Goal: Information Seeking & Learning: Learn about a topic

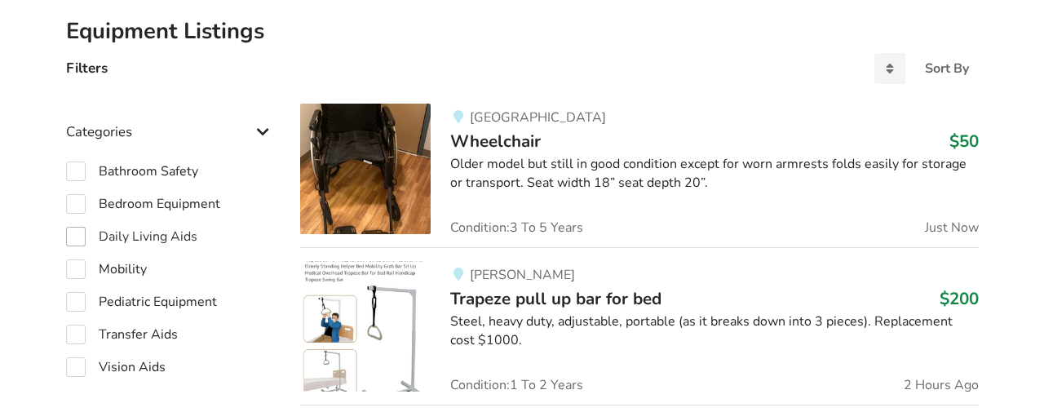
scroll to position [376, 0]
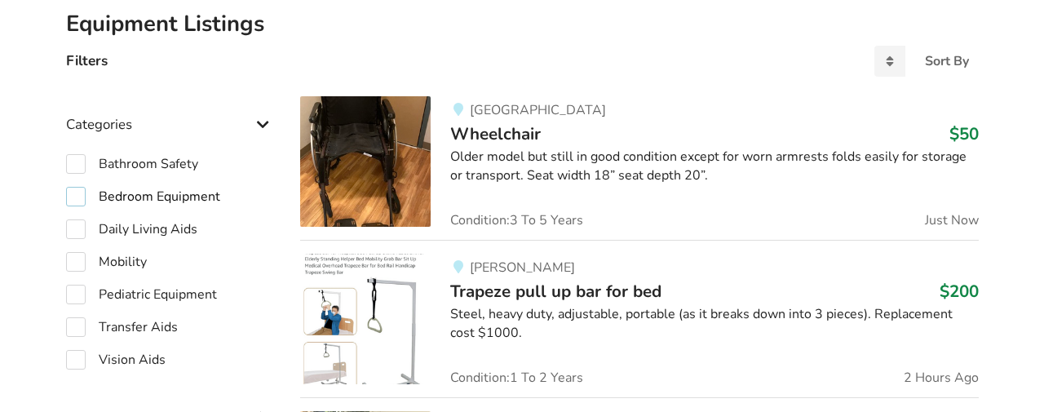
click at [76, 195] on label "Bedroom Equipment" at bounding box center [143, 197] width 154 height 20
checkbox input "true"
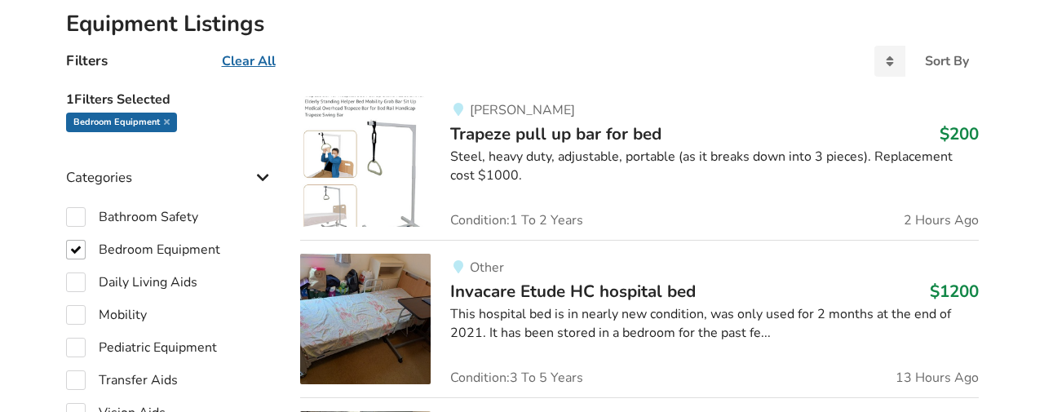
click at [525, 158] on div "Steel, heavy duty, adjustable, portable (as it breaks down into 3 pieces). Repl…" at bounding box center [714, 167] width 528 height 38
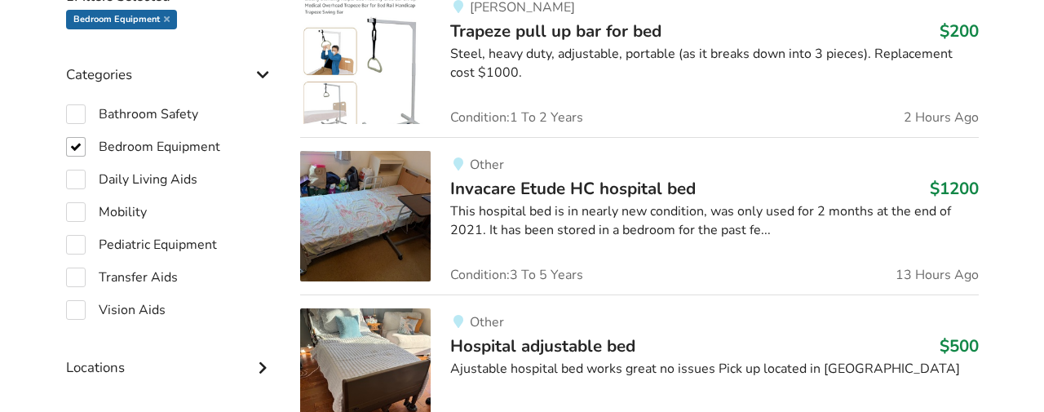
scroll to position [491, 0]
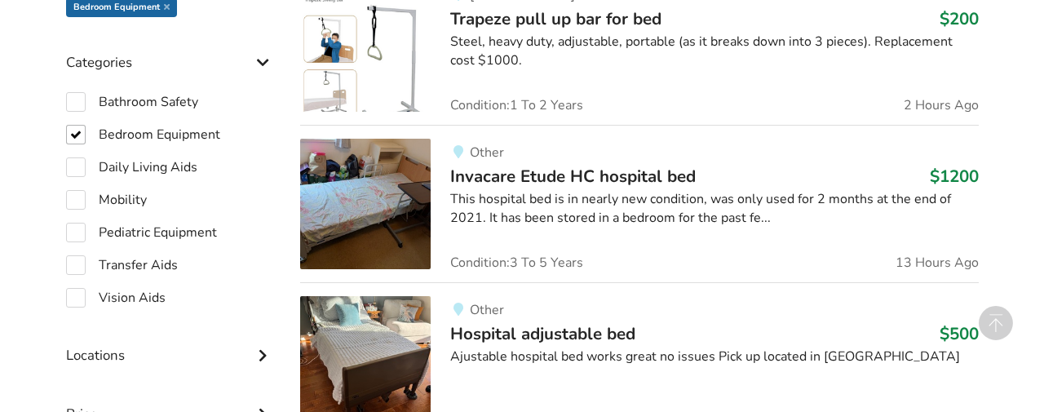
click at [357, 213] on img at bounding box center [365, 204] width 131 height 131
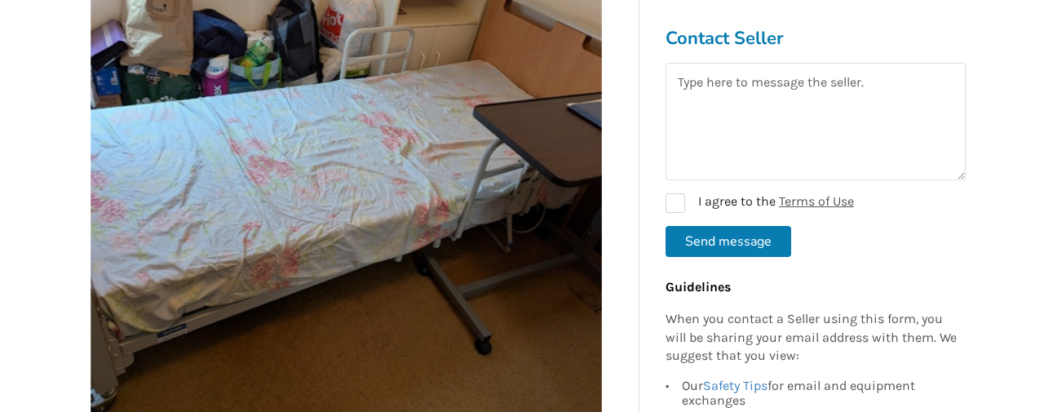
scroll to position [401, 0]
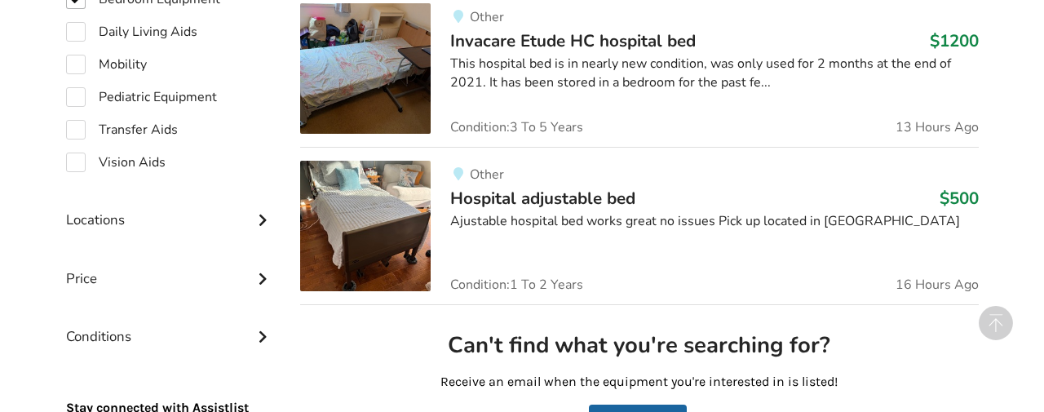
scroll to position [631, 0]
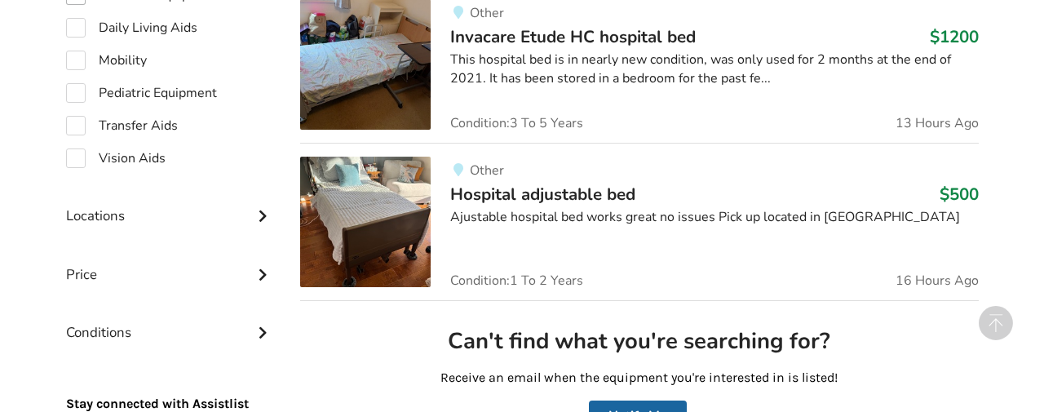
click at [357, 207] on img at bounding box center [365, 222] width 131 height 131
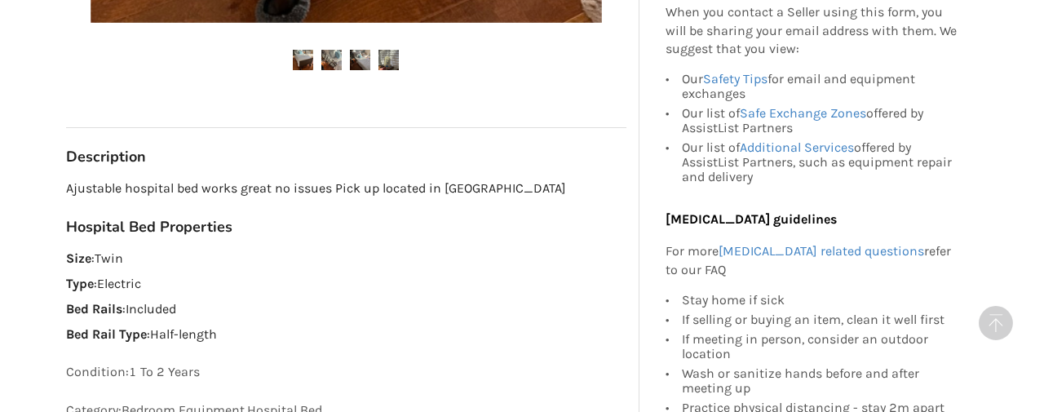
click at [334, 61] on img at bounding box center [331, 60] width 20 height 20
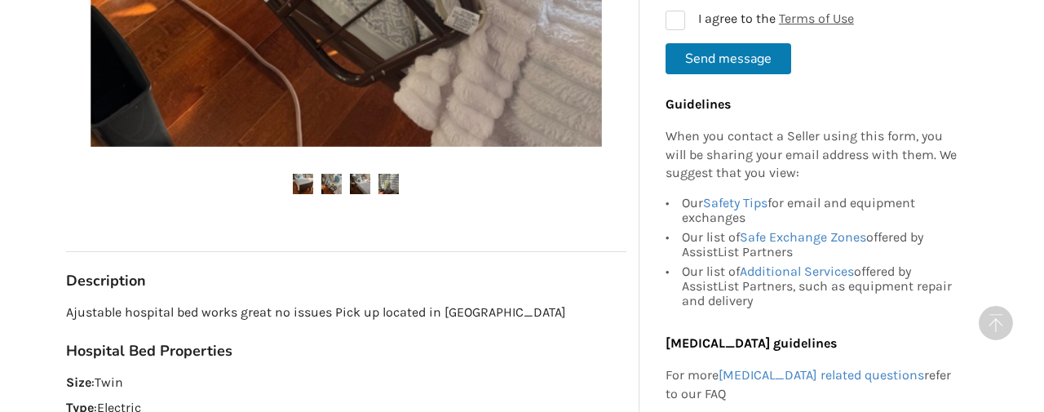
scroll to position [663, 0]
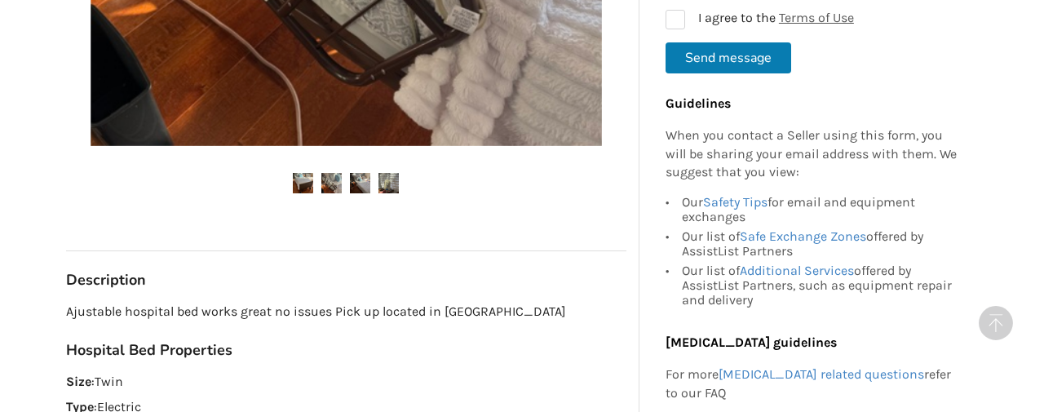
click at [363, 179] on img at bounding box center [360, 183] width 20 height 20
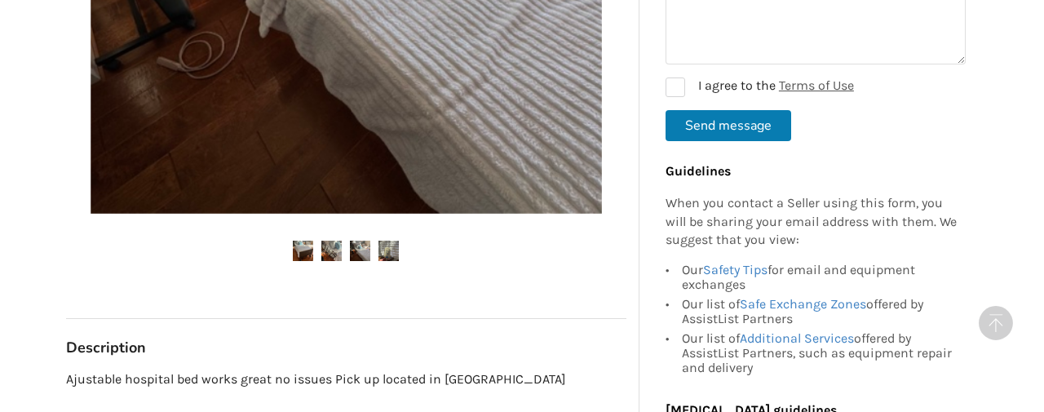
scroll to position [605, 0]
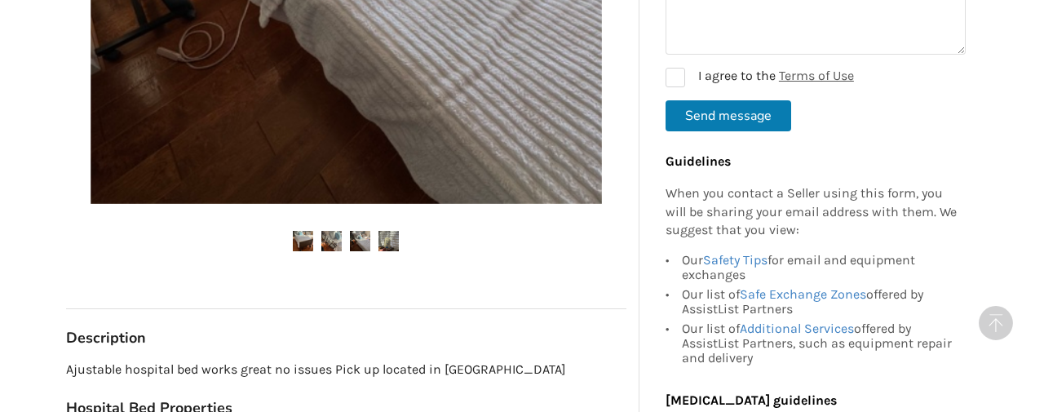
click at [386, 236] on img at bounding box center [389, 241] width 20 height 20
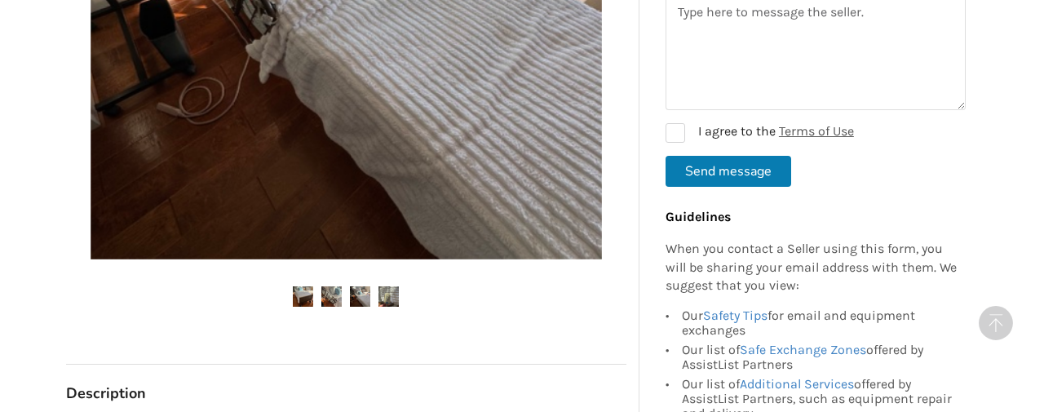
scroll to position [549, 0]
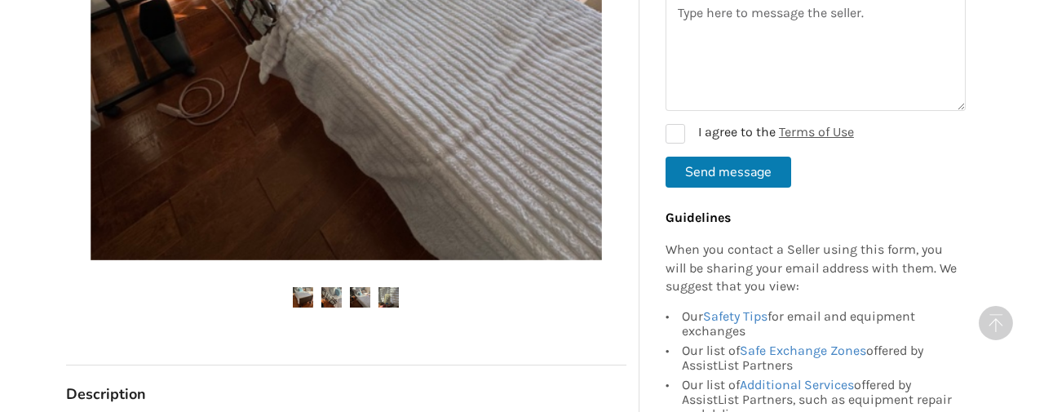
click at [302, 290] on img at bounding box center [303, 297] width 20 height 20
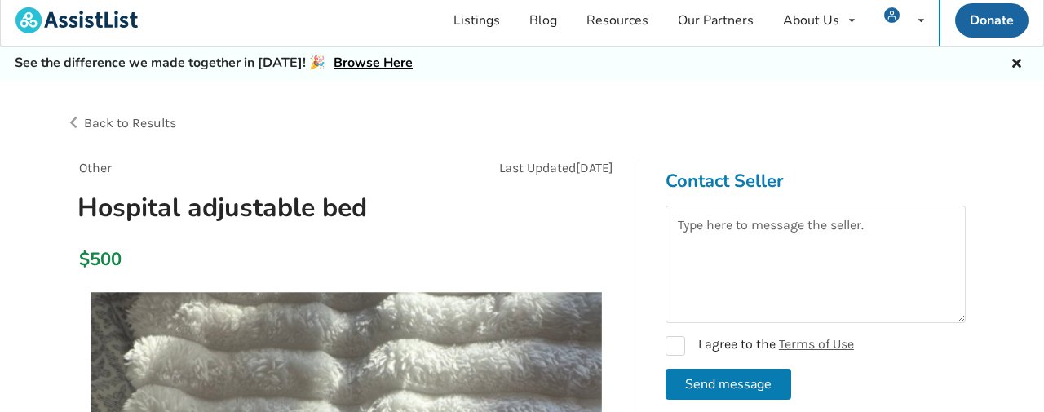
scroll to position [0, 0]
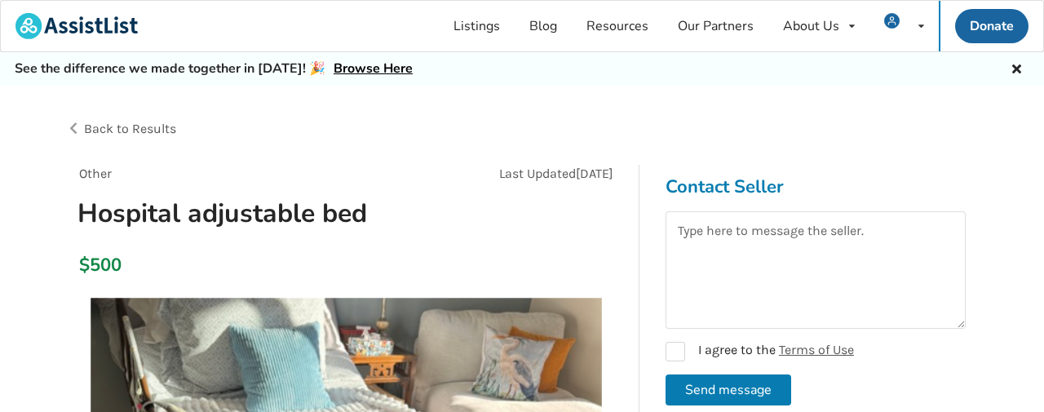
click at [370, 69] on link "Browse Here" at bounding box center [373, 69] width 79 height 18
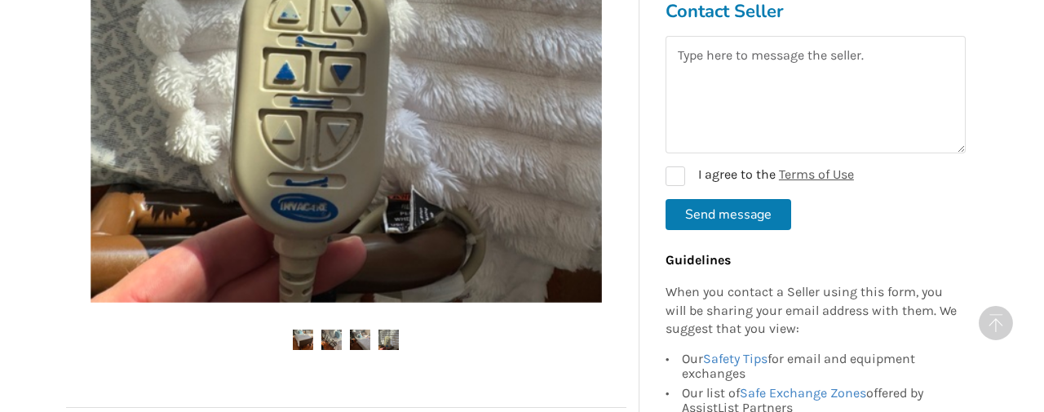
scroll to position [510, 0]
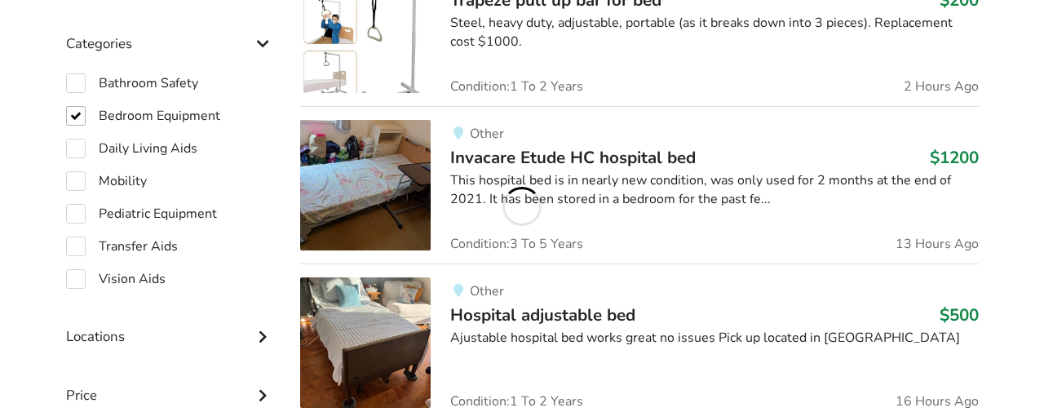
scroll to position [631, 0]
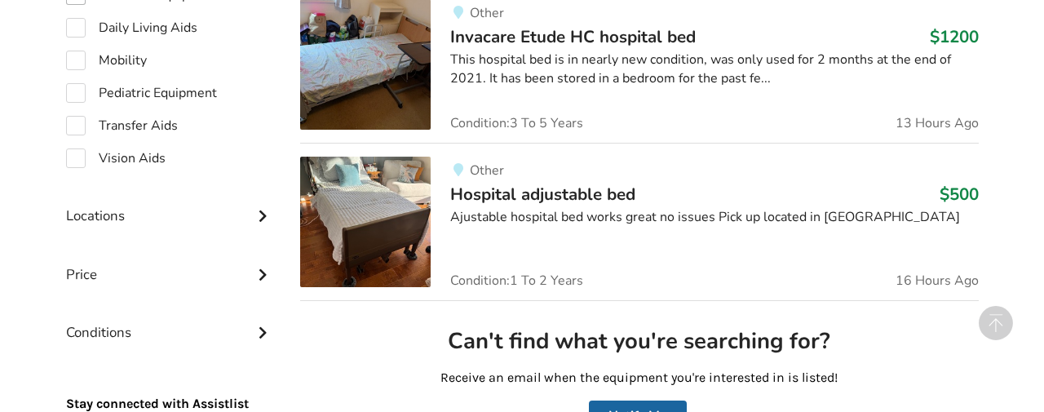
click at [493, 73] on div "This hospital bed is in nearly new condition, was only used for 2 months at the…" at bounding box center [714, 70] width 528 height 38
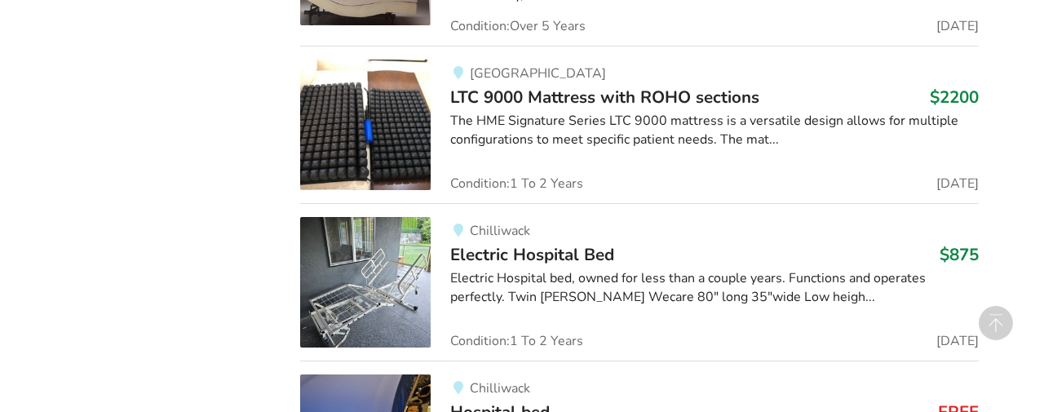
scroll to position [1842, 0]
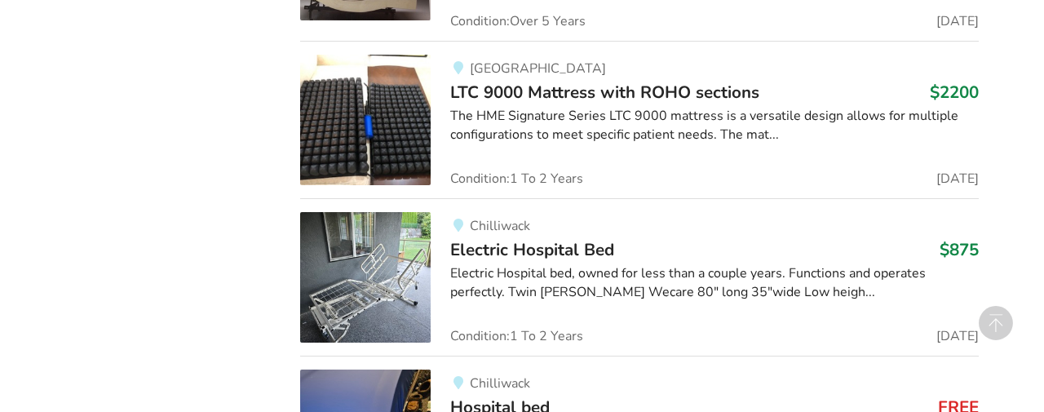
click at [463, 270] on div "Electric Hospital bed, owned for less than a couple years. Functions and operat…" at bounding box center [714, 283] width 528 height 38
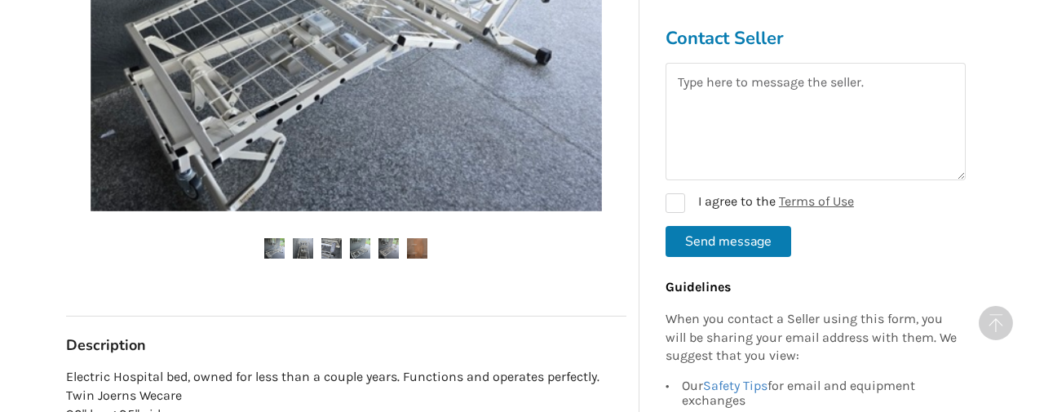
scroll to position [612, 0]
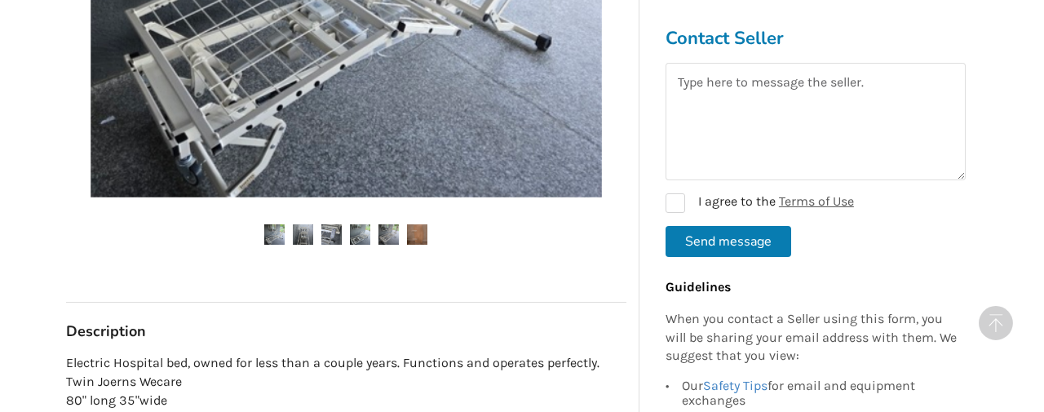
click at [307, 233] on img at bounding box center [303, 234] width 20 height 20
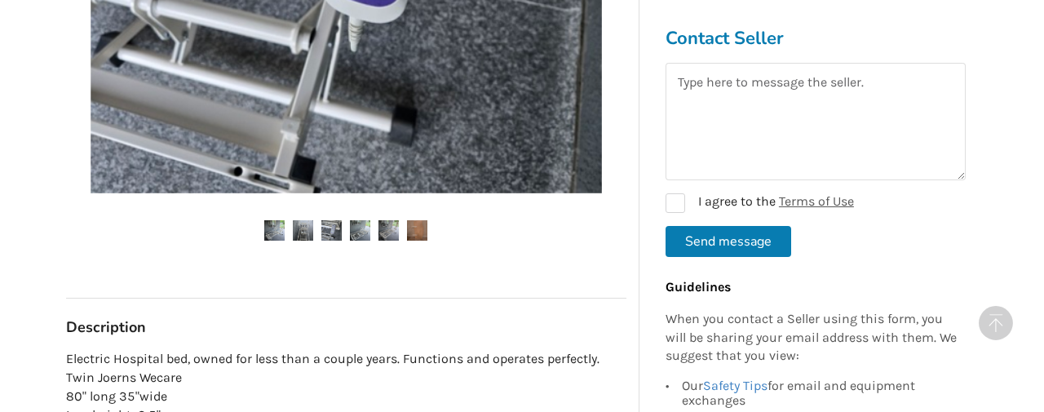
scroll to position [618, 0]
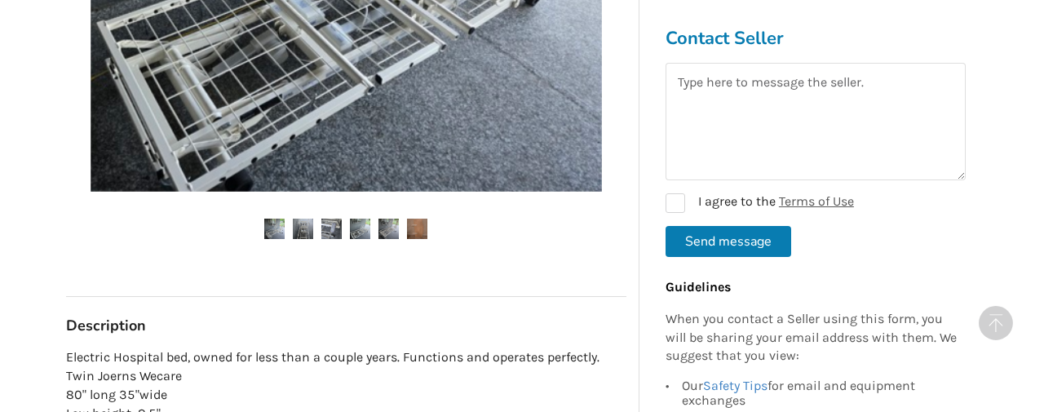
click at [331, 229] on img at bounding box center [331, 229] width 20 height 20
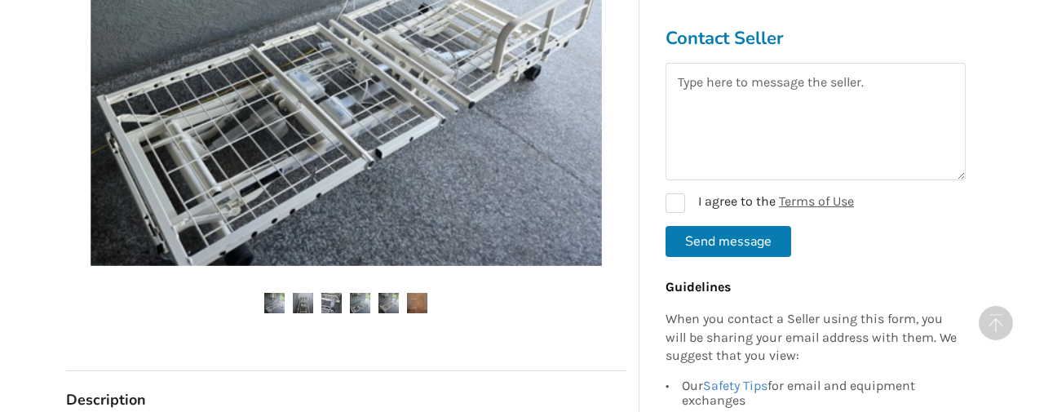
scroll to position [542, 0]
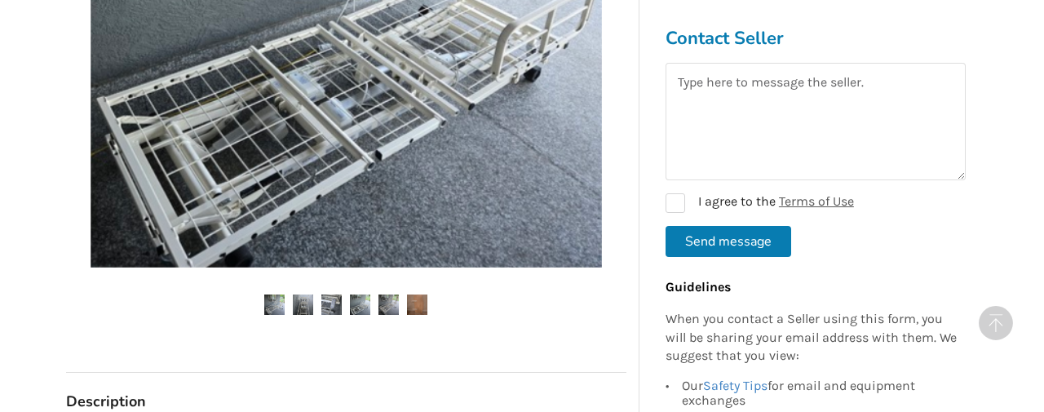
click at [362, 295] on img at bounding box center [360, 305] width 20 height 20
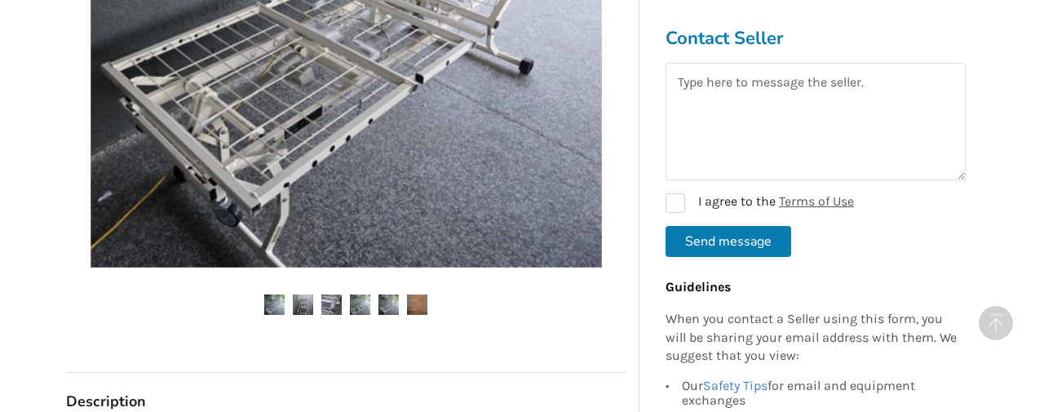
click at [387, 302] on img at bounding box center [389, 305] width 20 height 20
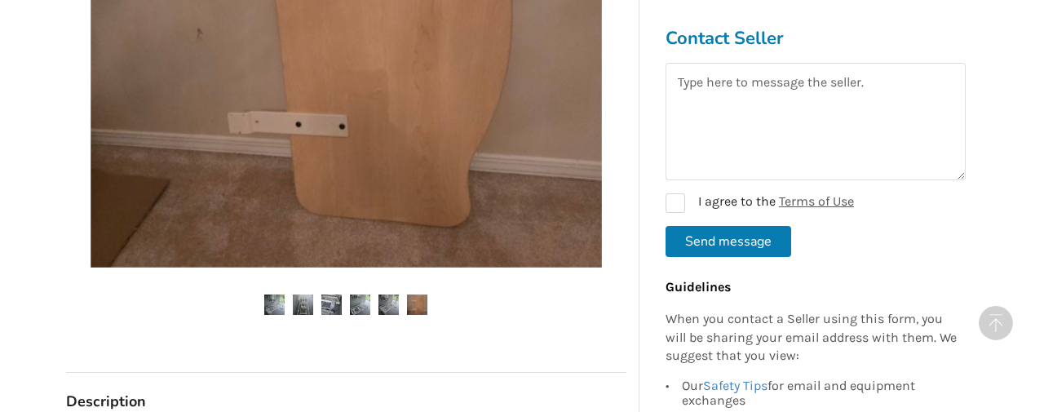
click at [415, 303] on img at bounding box center [417, 305] width 20 height 20
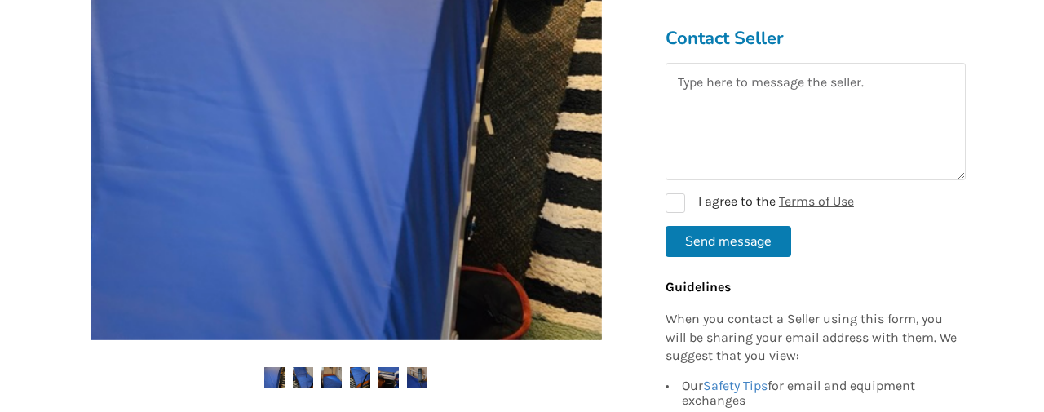
scroll to position [503, 0]
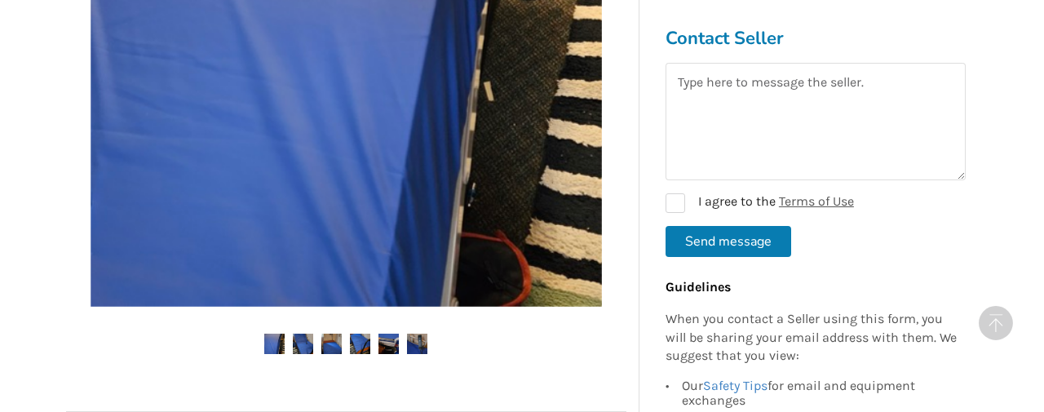
click at [303, 335] on img at bounding box center [303, 344] width 20 height 20
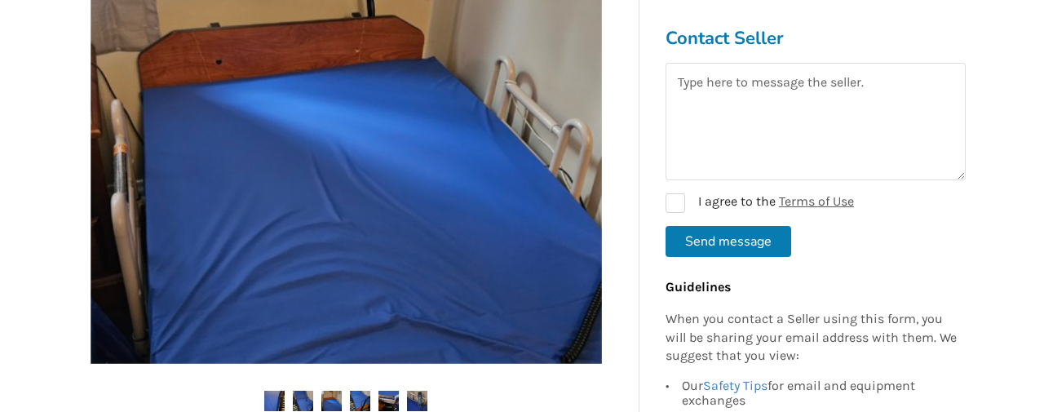
scroll to position [439, 0]
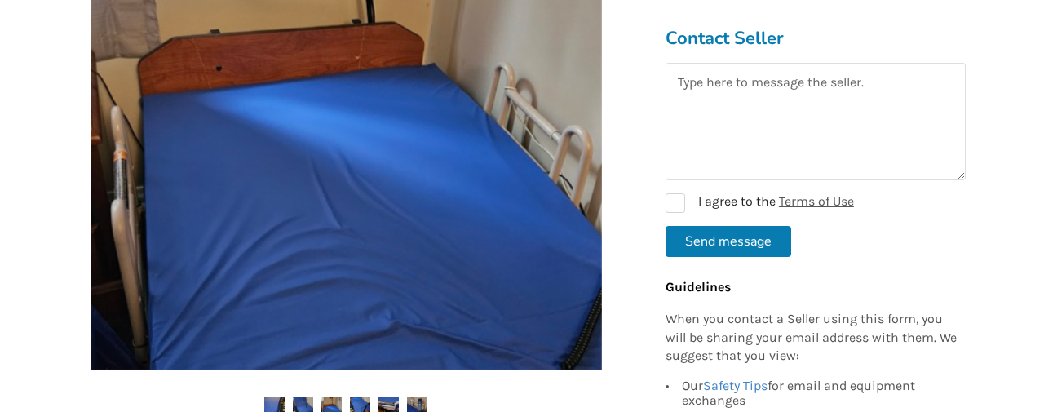
click at [326, 397] on img at bounding box center [331, 407] width 20 height 20
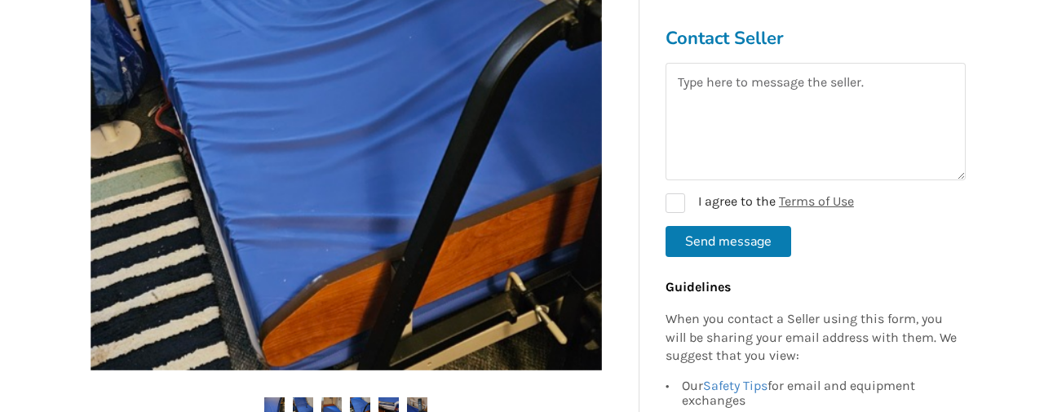
click at [361, 399] on img at bounding box center [360, 407] width 20 height 20
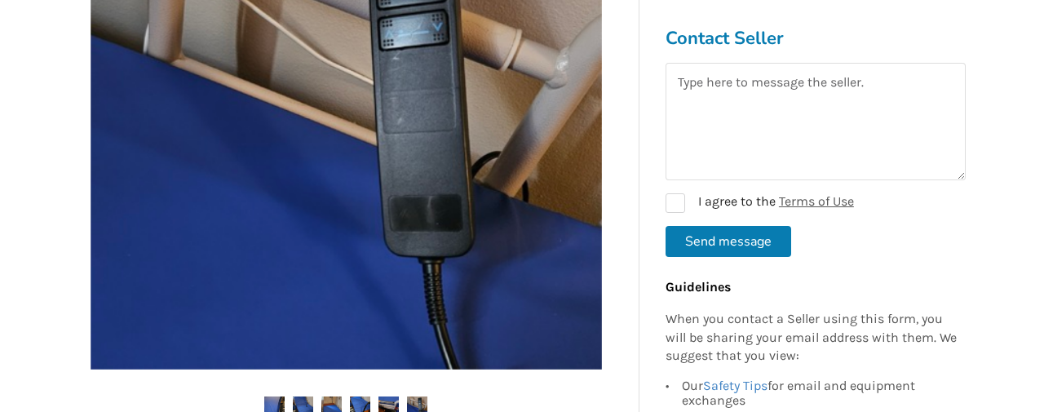
scroll to position [437, 0]
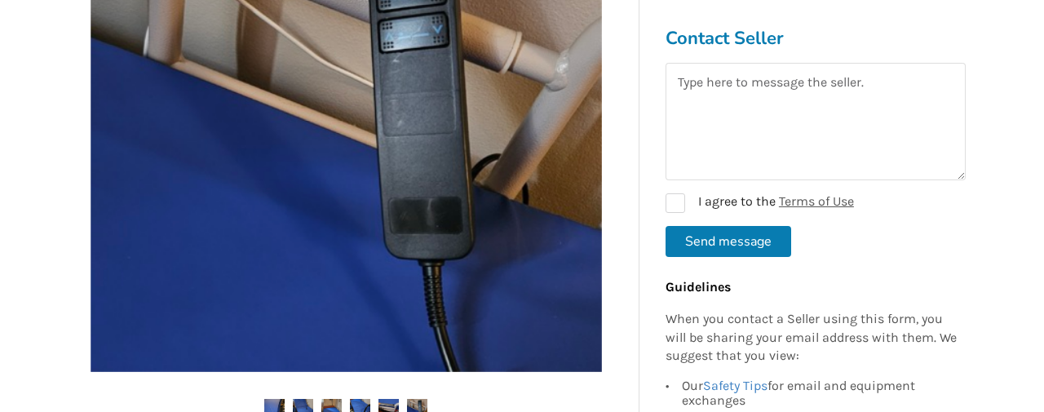
click at [392, 405] on img at bounding box center [389, 409] width 20 height 20
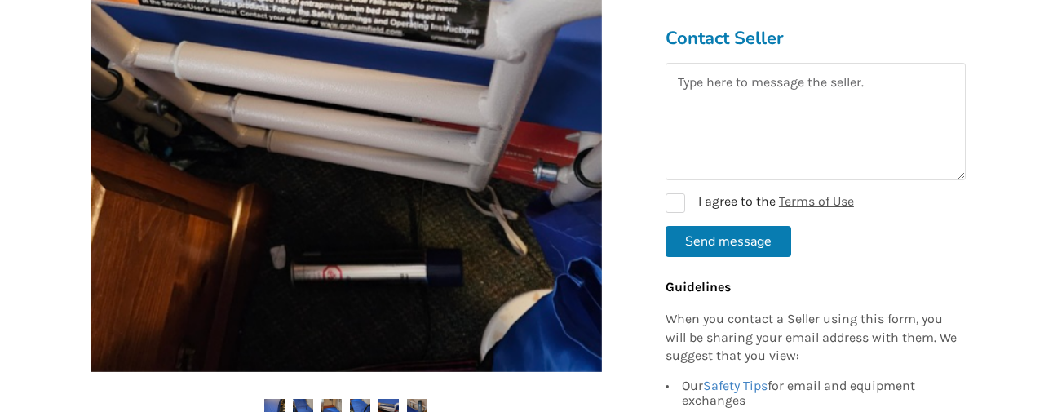
click at [412, 405] on img at bounding box center [417, 409] width 20 height 20
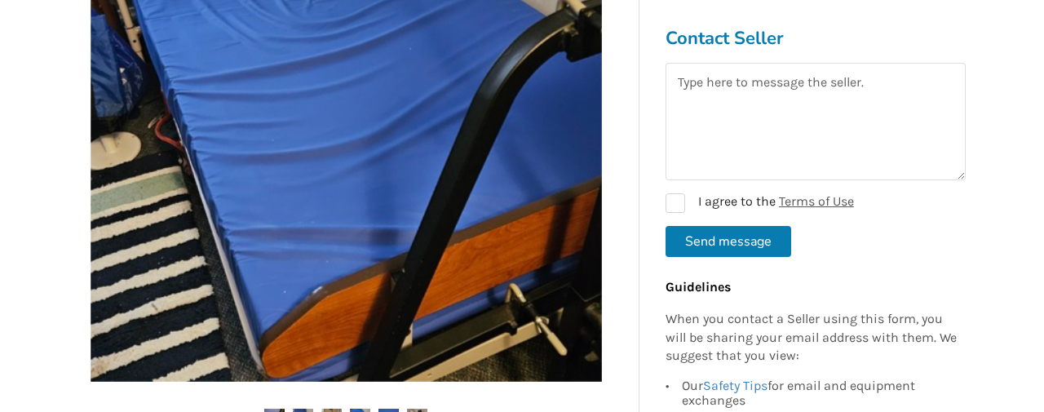
scroll to position [464, 0]
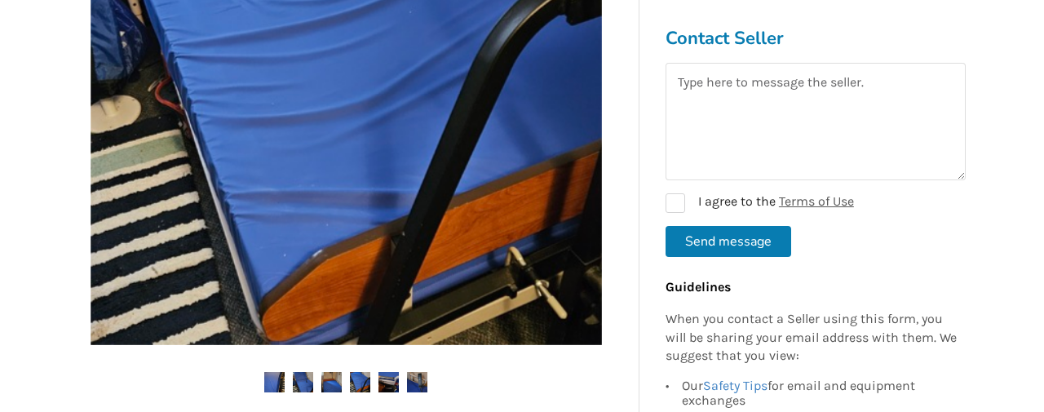
click at [424, 379] on img at bounding box center [417, 382] width 20 height 20
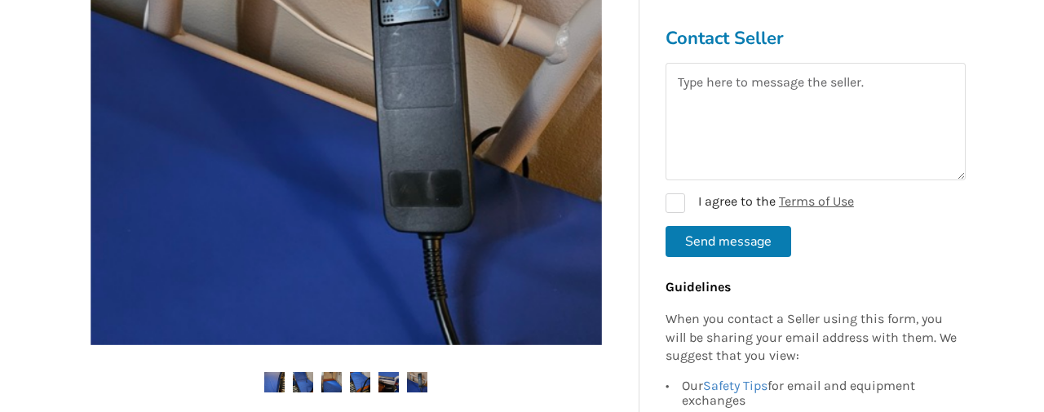
click at [388, 378] on img at bounding box center [389, 382] width 20 height 20
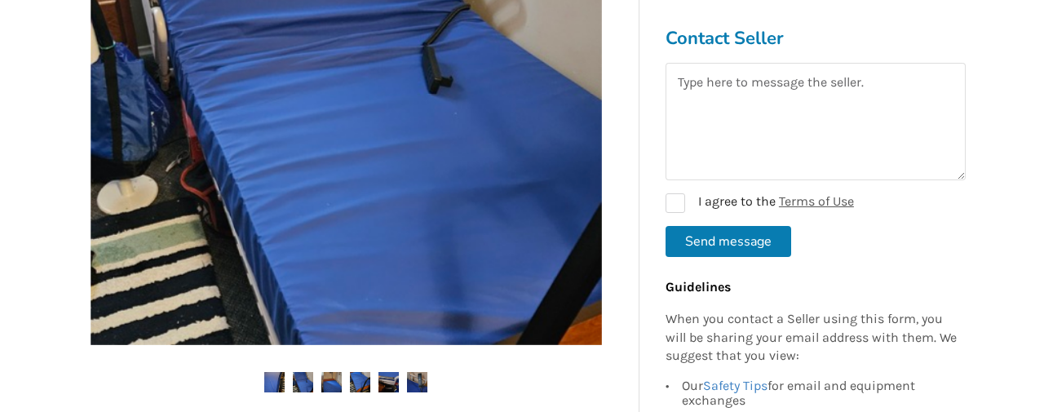
click at [339, 380] on img at bounding box center [331, 382] width 20 height 20
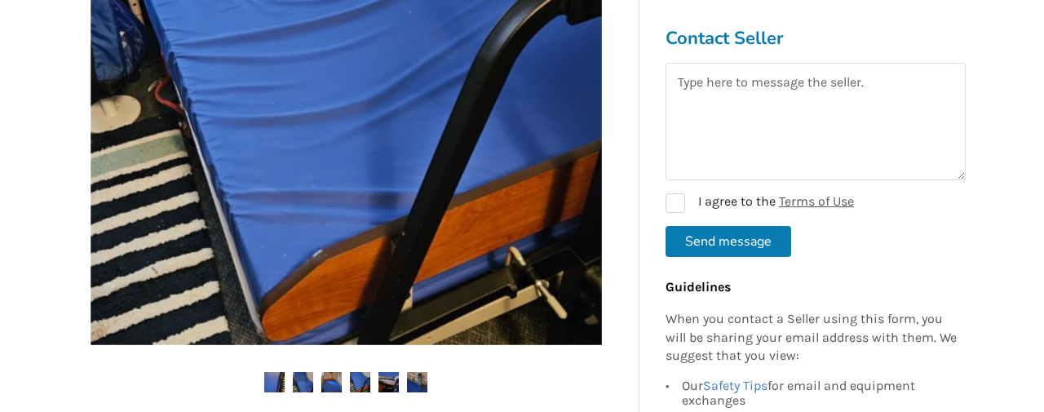
click at [312, 380] on img at bounding box center [303, 382] width 20 height 20
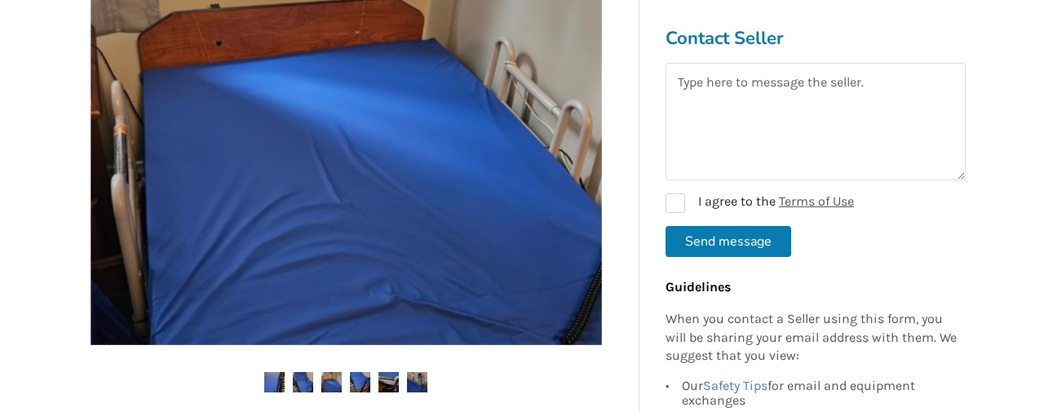
click at [282, 377] on img at bounding box center [274, 382] width 20 height 20
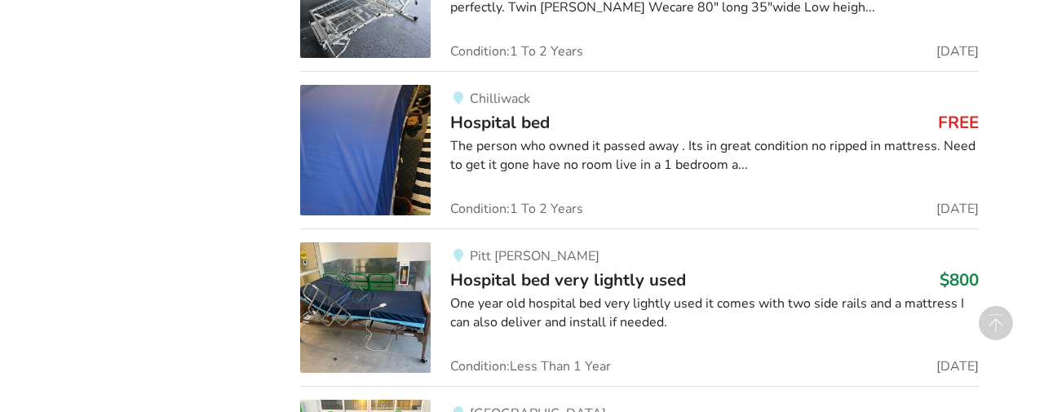
scroll to position [2130, 0]
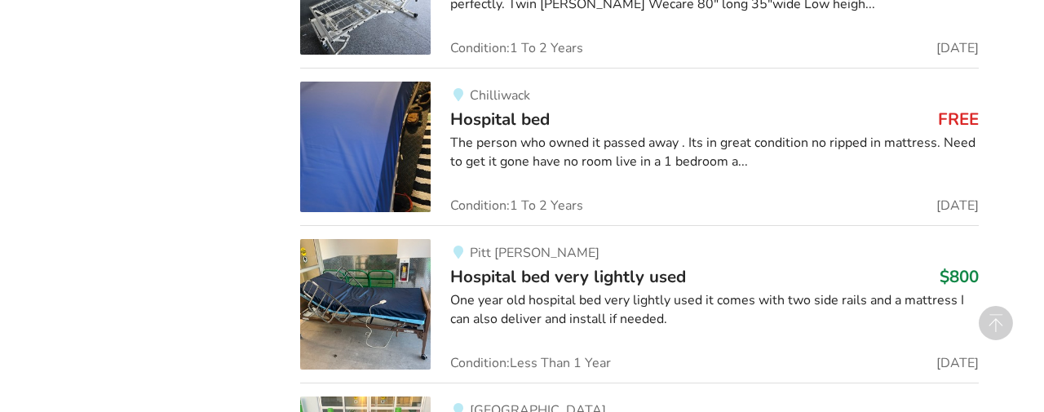
click at [410, 300] on img at bounding box center [365, 304] width 131 height 131
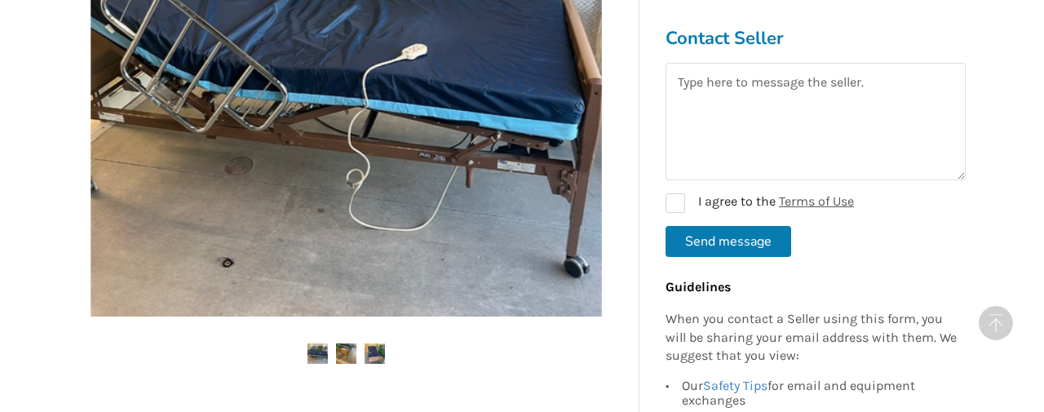
scroll to position [534, 0]
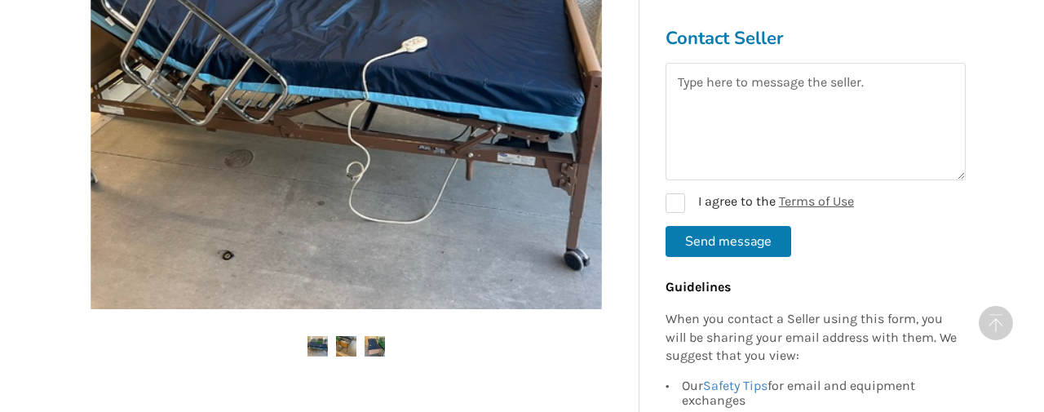
click at [350, 344] on img at bounding box center [346, 346] width 20 height 20
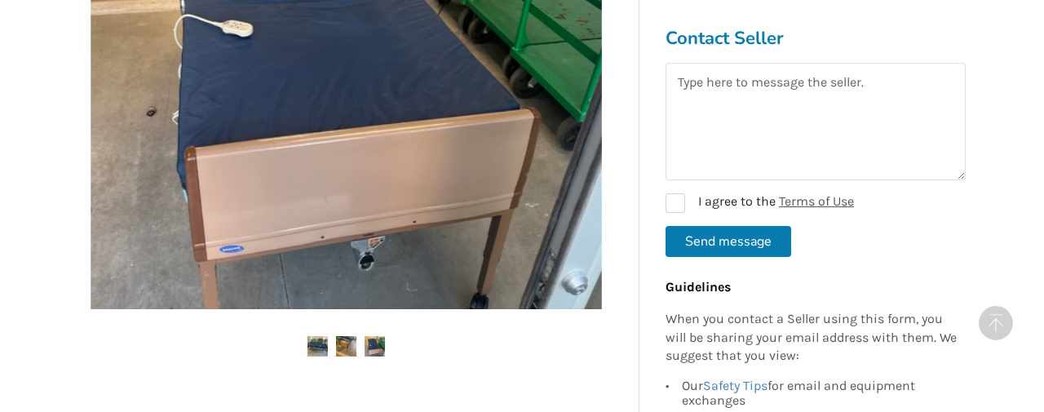
click at [372, 343] on img at bounding box center [375, 346] width 20 height 20
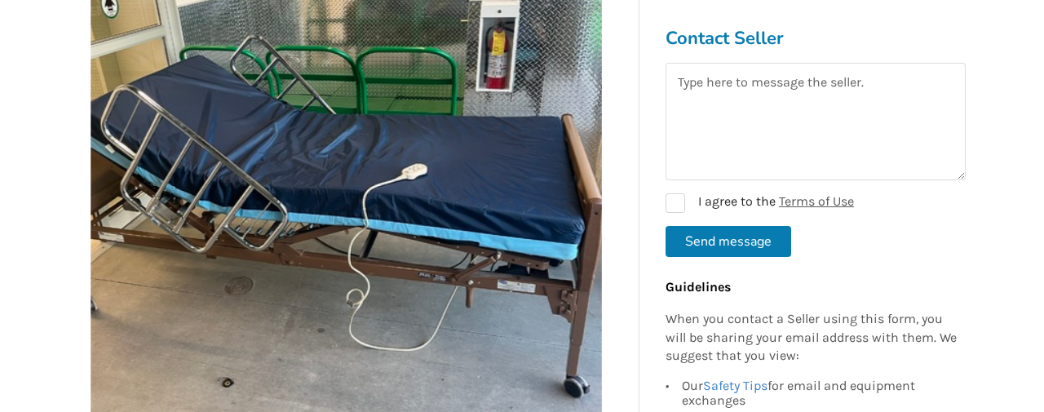
scroll to position [410, 0]
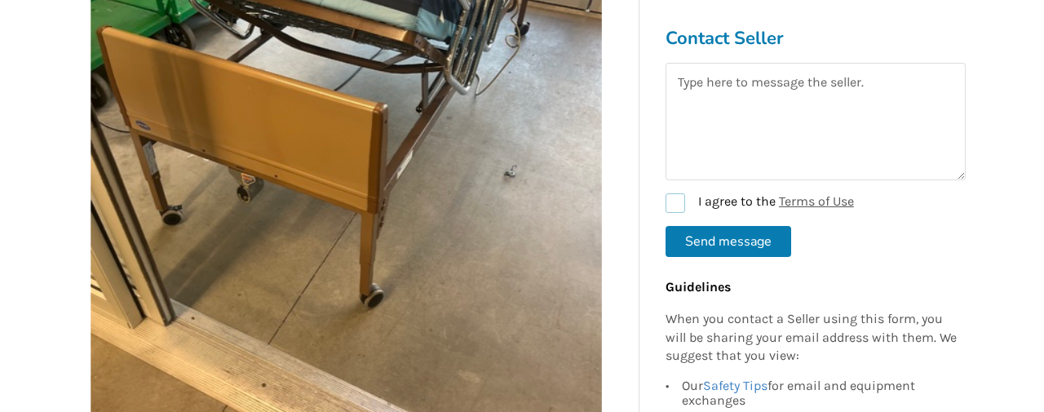
click at [684, 200] on label "I agree to the Terms of Use" at bounding box center [760, 203] width 188 height 20
checkbox input "true"
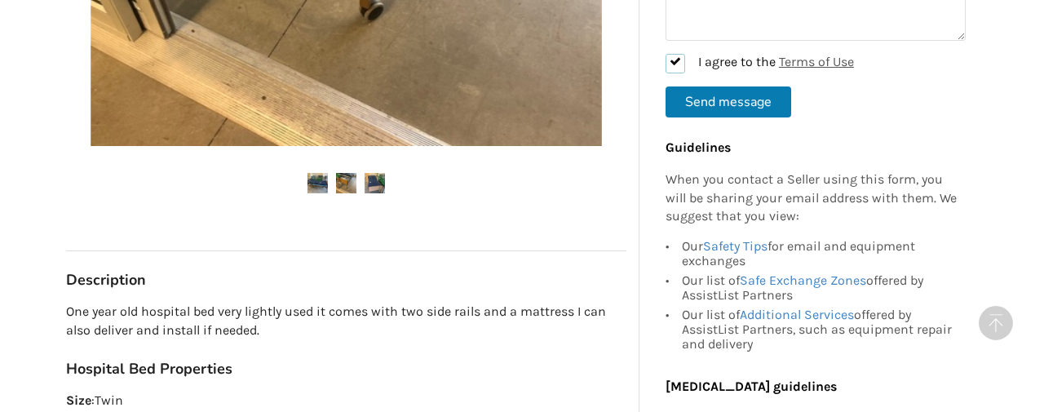
scroll to position [698, 0]
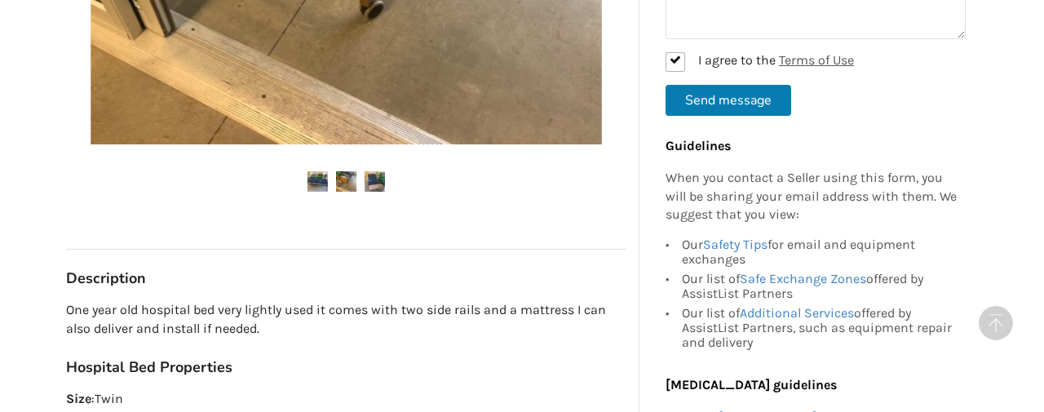
click at [378, 177] on img at bounding box center [375, 181] width 20 height 20
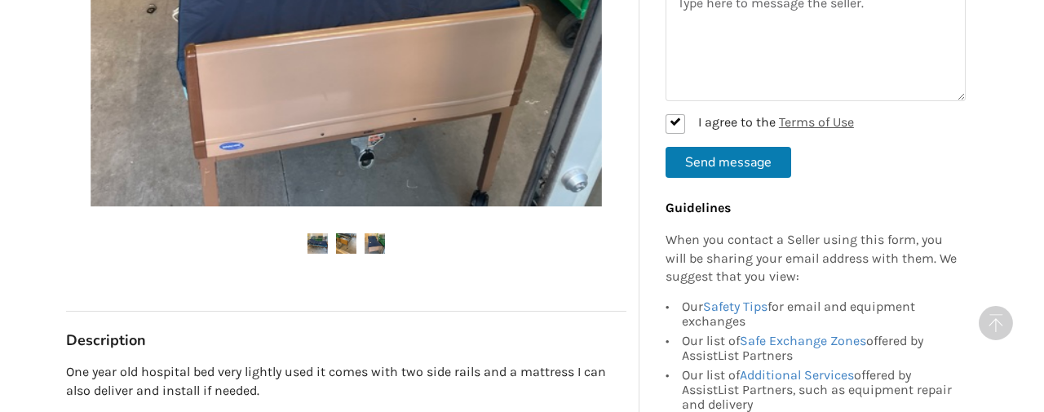
scroll to position [647, 0]
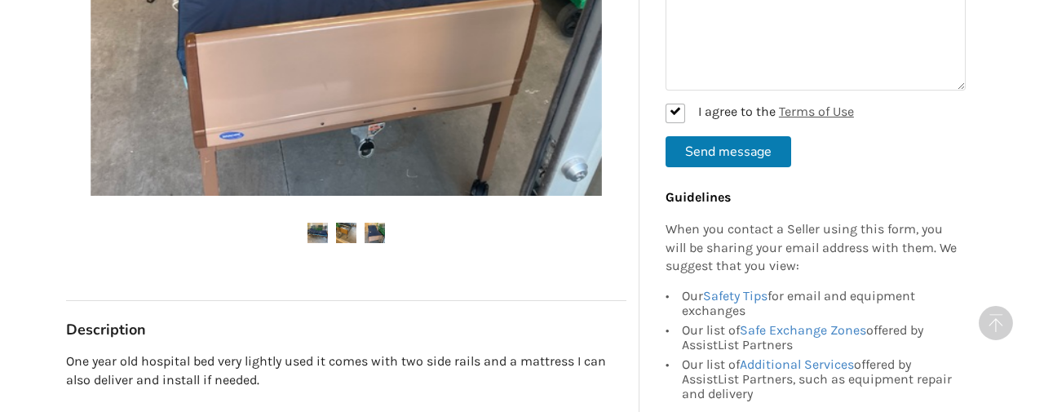
click at [349, 226] on img at bounding box center [346, 233] width 20 height 20
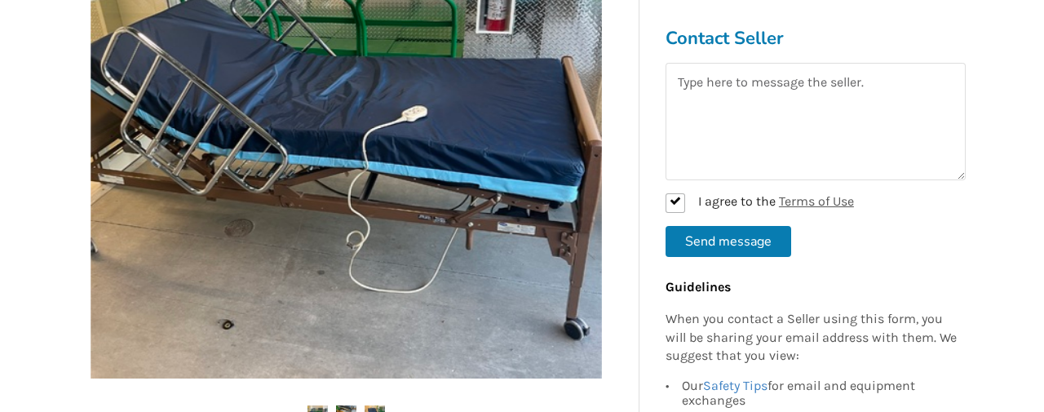
scroll to position [458, 0]
